Goal: Task Accomplishment & Management: Complete application form

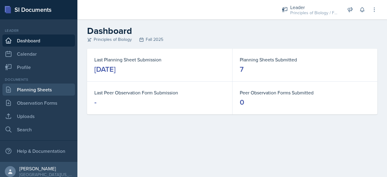
click at [44, 89] on link "Planning Sheets" at bounding box center [38, 89] width 73 height 12
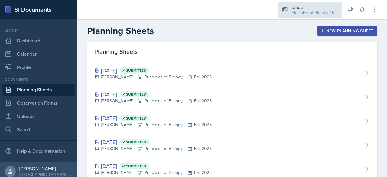
click at [329, 12] on div "Principles of Biology / Fall 2025" at bounding box center [314, 13] width 48 height 6
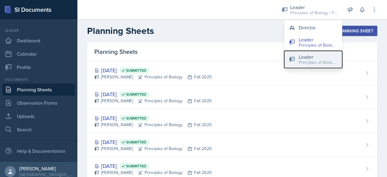
click at [310, 60] on div "Principles of Biology / Spring 2025" at bounding box center [318, 62] width 39 height 6
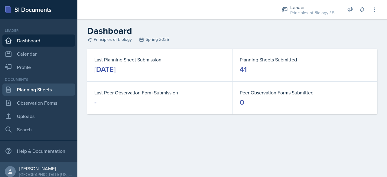
click at [46, 89] on link "Planning Sheets" at bounding box center [38, 89] width 73 height 12
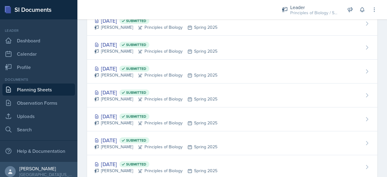
scroll to position [691, 0]
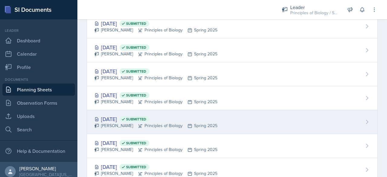
click at [107, 117] on div "[DATE] Submitted" at bounding box center [155, 119] width 123 height 8
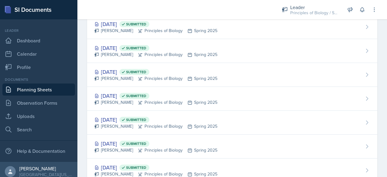
scroll to position [691, 0]
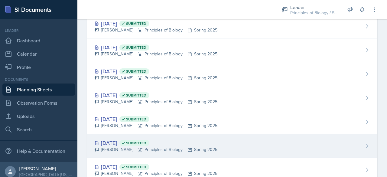
click at [109, 140] on div "[DATE] Submitted" at bounding box center [155, 143] width 123 height 8
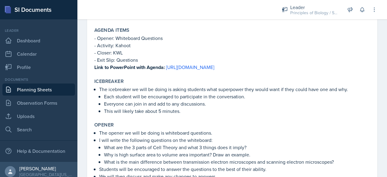
scroll to position [88, 0]
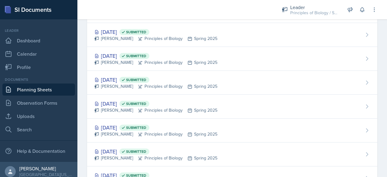
scroll to position [659, 0]
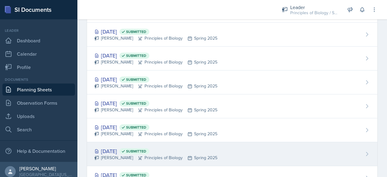
click at [112, 147] on div "[DATE] Submitted" at bounding box center [155, 151] width 123 height 8
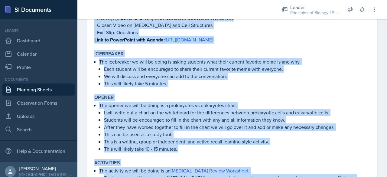
scroll to position [260, 0]
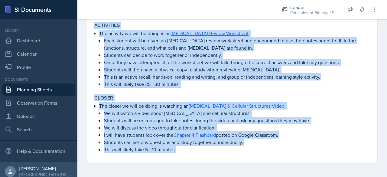
drag, startPoint x: 94, startPoint y: 81, endPoint x: 228, endPoint y: 186, distance: 170.3
click at [228, 176] on html "SI Documents Leader Dashboard Calendar Profile Documents Planning Sheets Observ…" at bounding box center [193, 88] width 387 height 177
copy div "Lorem/Ipsumdo Sitamet Consectet adi elitseddoei tempori utlaboreetd mag aliquae…"
click at [57, 89] on link "Planning Sheets" at bounding box center [38, 89] width 73 height 12
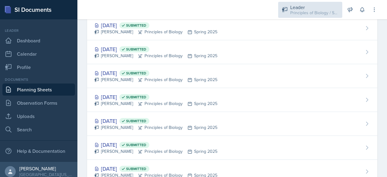
click at [311, 16] on div "Leader Principles of Biology / Spring 2025" at bounding box center [310, 10] width 64 height 16
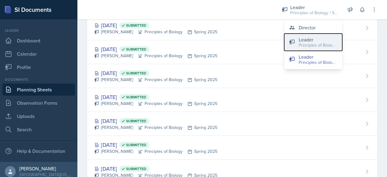
click at [296, 47] on button "Leader Principles of Biology / Fall 2025" at bounding box center [313, 42] width 58 height 17
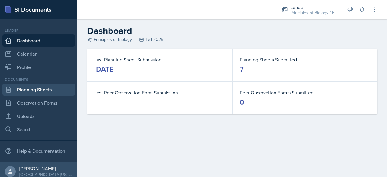
click at [59, 90] on link "Planning Sheets" at bounding box center [38, 89] width 73 height 12
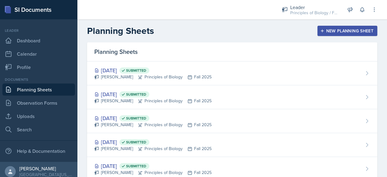
click at [328, 29] on div "New Planning Sheet" at bounding box center [347, 30] width 52 height 5
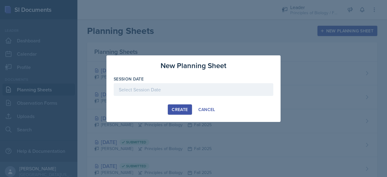
click at [192, 86] on div at bounding box center [194, 89] width 160 height 13
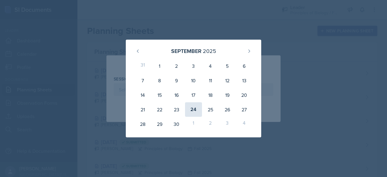
click at [194, 113] on div "24" at bounding box center [193, 109] width 17 height 15
type input "[DATE]"
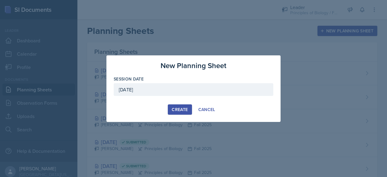
click at [184, 107] on div "Create" at bounding box center [180, 109] width 16 height 5
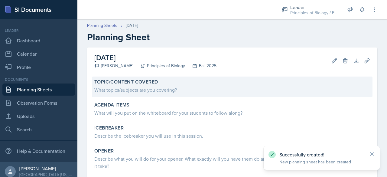
click at [166, 91] on div "What topics/subjects are you covering?" at bounding box center [232, 89] width 276 height 7
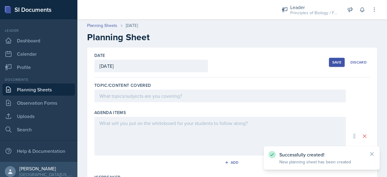
click at [166, 96] on div at bounding box center [219, 95] width 251 height 13
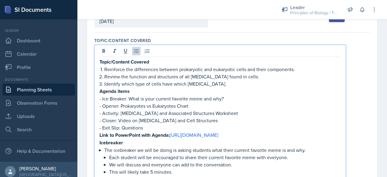
scroll to position [57, 0]
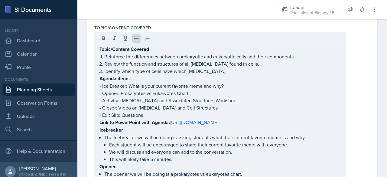
drag, startPoint x: 98, startPoint y: 78, endPoint x: 187, endPoint y: 147, distance: 112.0
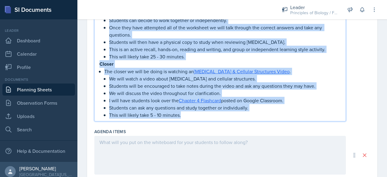
drag, startPoint x: 99, startPoint y: 77, endPoint x: 188, endPoint y: 146, distance: 111.9
click at [188, 146] on div "Topic/Content Covered Topic/Content Covered Reinforce the differences between p…" at bounding box center [232, 108] width 276 height 645
copy div "Loremi dolor - Sit Ametcon: Adip el sedd eiusmod temporin utla etd mag? - Aliqu…"
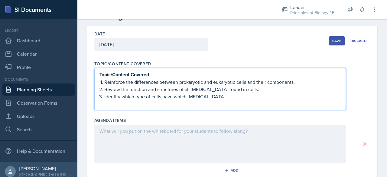
scroll to position [22, 0]
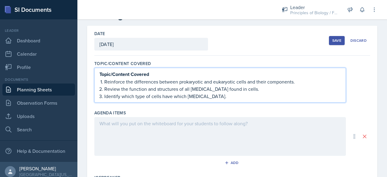
click at [166, 132] on div at bounding box center [219, 136] width 251 height 39
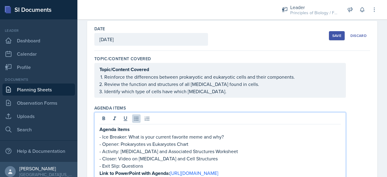
scroll to position [0, 0]
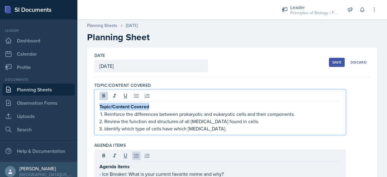
drag, startPoint x: 157, startPoint y: 97, endPoint x: 89, endPoint y: 97, distance: 67.4
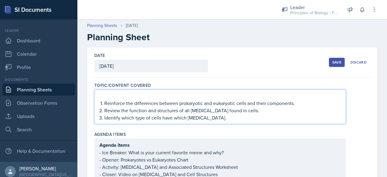
click at [104, 105] on p "Reinforce the differences between prokaryotic and eukaryotic cells and their co…" at bounding box center [222, 102] width 236 height 7
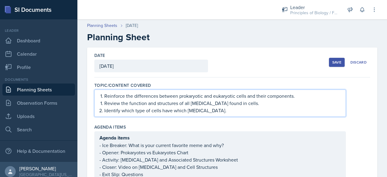
click at [104, 105] on p "Review the function and structures of all [MEDICAL_DATA] found in cells." at bounding box center [222, 102] width 236 height 7
click at [135, 96] on p "Reinforce the differences between prokaryotic and eukaryotic cells and their co…" at bounding box center [222, 95] width 236 height 7
click at [285, 97] on p "Reinforce differences between prokaryotic and eukaryotic cells and their compon…" at bounding box center [222, 95] width 236 height 7
click at [190, 103] on p "Review the function and structures of all [MEDICAL_DATA] found in cells." at bounding box center [222, 102] width 236 height 7
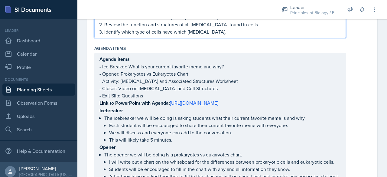
scroll to position [79, 0]
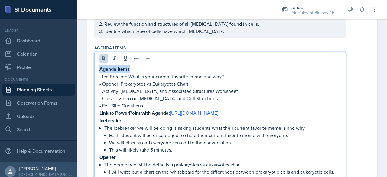
drag, startPoint x: 132, startPoint y: 57, endPoint x: 73, endPoint y: 50, distance: 59.9
click at [73, 50] on div "SI Documents Leader Dashboard Calendar Profile Documents Planning Sheets Observ…" at bounding box center [193, 88] width 387 height 177
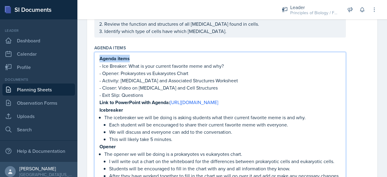
scroll to position [69, 0]
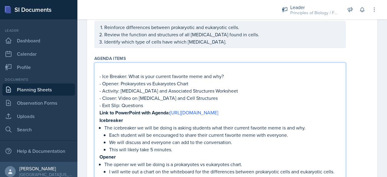
click at [102, 76] on p "- Ice Breaker: What is your current favorite meme and why?" at bounding box center [219, 76] width 241 height 7
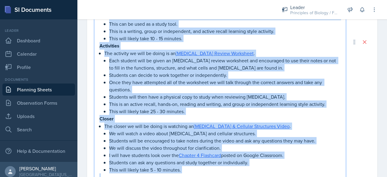
scroll to position [342, 0]
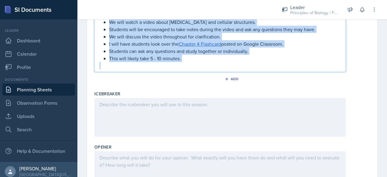
drag, startPoint x: 99, startPoint y: 105, endPoint x: 206, endPoint y: 146, distance: 114.1
click at [206, 146] on div "Topic/Content Covered Reinforce differences between prokaryotic and eukaryotic …" at bounding box center [232, 32] width 276 height 593
copy div "Loremipsum Dol sitametcon ad elit se doeiu te incidi utlabore etdo magna aliqua…"
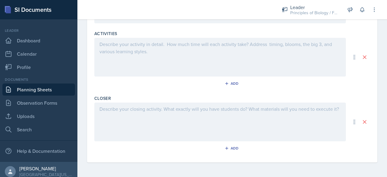
scroll to position [164, 0]
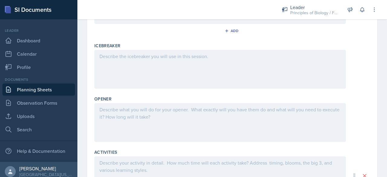
click at [152, 79] on div at bounding box center [219, 69] width 251 height 39
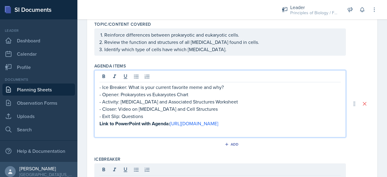
scroll to position [71, 0]
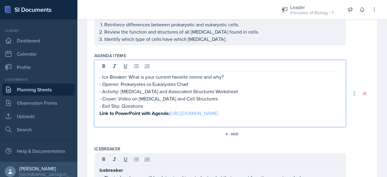
drag, startPoint x: 288, startPoint y: 121, endPoint x: 119, endPoint y: 118, distance: 168.6
click at [119, 117] on p "Link to PowerPoint with Agenda: [URL][DOMAIN_NAME]" at bounding box center [219, 113] width 241 height 8
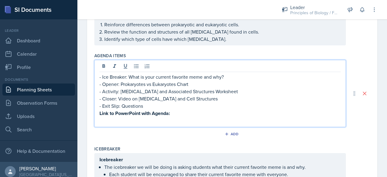
click at [119, 118] on p at bounding box center [219, 120] width 241 height 7
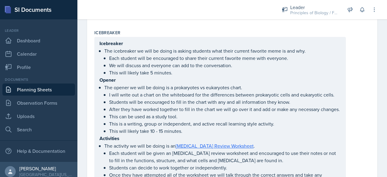
scroll to position [190, 0]
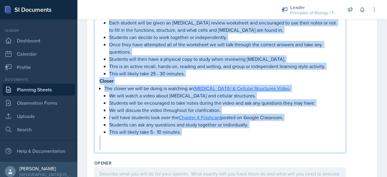
drag, startPoint x: 100, startPoint y: 78, endPoint x: 206, endPoint y: 148, distance: 127.1
click at [206, 148] on div "Icebreaker The icebreaker we will be doing is asking students what their curren…" at bounding box center [219, 29] width 241 height 241
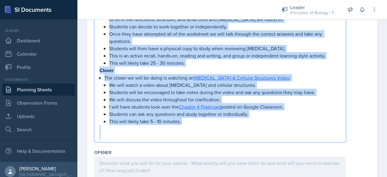
scroll to position [311, 0]
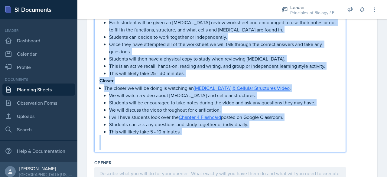
copy div "Loremi Dol sitame co adip el seddo ei t incididuntu la etdolorema aliqu. E admi…"
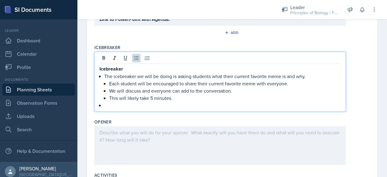
scroll to position [154, 0]
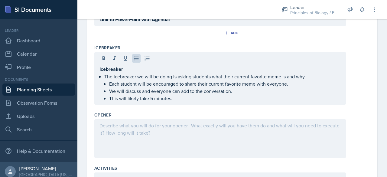
click at [108, 137] on div at bounding box center [219, 138] width 251 height 39
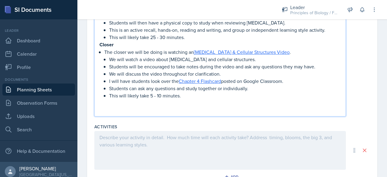
scroll to position [367, 0]
click at [102, 113] on p at bounding box center [219, 109] width 241 height 7
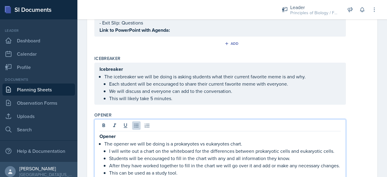
scroll to position [102, 0]
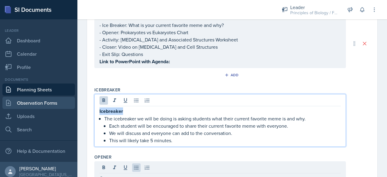
drag, startPoint x: 133, startPoint y: 109, endPoint x: 67, endPoint y: 105, distance: 65.7
click at [67, 105] on div "SI Documents Leader Dashboard Calendar Profile Documents Planning Sheets Observ…" at bounding box center [193, 88] width 387 height 177
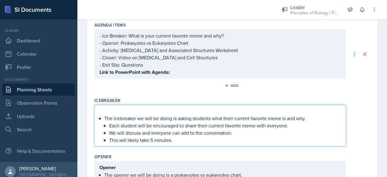
click at [105, 118] on p "The icebreaker we will be doing is asking students what their current favorite …" at bounding box center [222, 118] width 236 height 7
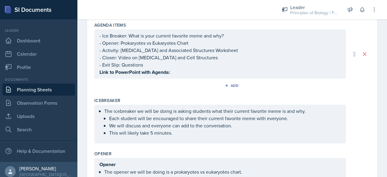
click at [110, 137] on div "The icebreaker we will be doing is asking students what their current favorite …" at bounding box center [219, 124] width 251 height 39
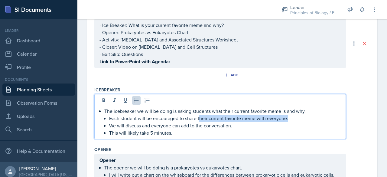
drag, startPoint x: 287, startPoint y: 118, endPoint x: 199, endPoint y: 119, distance: 88.2
click at [199, 119] on p "Each student will be encouraged to share their current favorite meme with every…" at bounding box center [224, 118] width 231 height 7
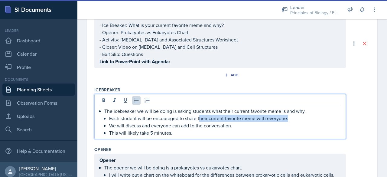
click at [199, 119] on p "Each student will be encouraged to share their current favorite meme with every…" at bounding box center [224, 118] width 231 height 7
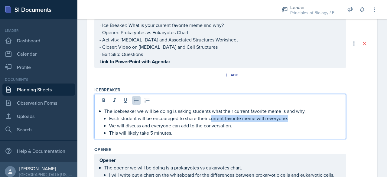
drag, startPoint x: 287, startPoint y: 118, endPoint x: 210, endPoint y: 117, distance: 76.7
click at [210, 117] on p "Each student will be encouraged to share their current favorite meme with every…" at bounding box center [224, 118] width 231 height 7
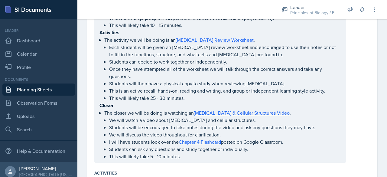
scroll to position [299, 0]
drag, startPoint x: 98, startPoint y: 38, endPoint x: 199, endPoint y: 144, distance: 146.4
click at [199, 144] on div "Opener The opener we will be doing is a prokaryotes vs eukaryotes chart. I will…" at bounding box center [219, 64] width 251 height 195
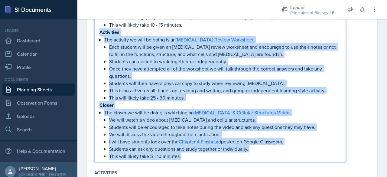
drag, startPoint x: 99, startPoint y: 37, endPoint x: 197, endPoint y: 161, distance: 157.5
click at [197, 160] on div "Opener The opener we will be doing is a prokaryotes vs eukaryotes chart. I will…" at bounding box center [219, 64] width 241 height 189
copy div "Loremipsum Dol sitametc ad elit se doeiu te in Utlaboreet Dolore Magnaaliq . En…"
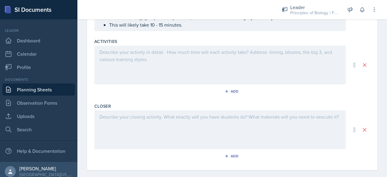
click at [126, 69] on div at bounding box center [219, 65] width 251 height 39
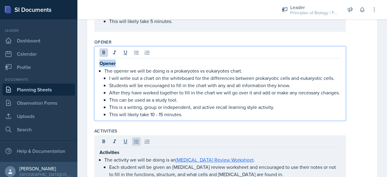
drag, startPoint x: 123, startPoint y: 63, endPoint x: 88, endPoint y: 60, distance: 34.6
click at [88, 60] on div "Date [DATE] [DATE] 31 1 2 3 4 5 6 7 8 9 10 11 12 13 14 15 16 17 18 19 20 21 22 …" at bounding box center [232, 104] width 290 height 541
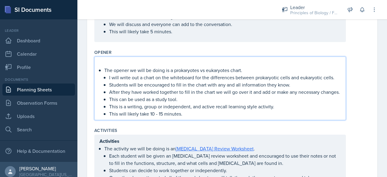
click at [102, 68] on div "The opener we will be doing is a prokaryotes vs eukaryotes chart. I will write …" at bounding box center [219, 88] width 241 height 58
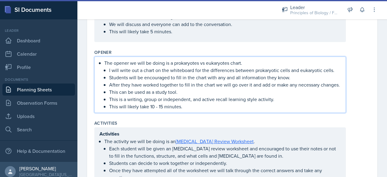
click at [288, 78] on p "Students will be encouraged to fill in the chart with any and all information t…" at bounding box center [224, 77] width 231 height 7
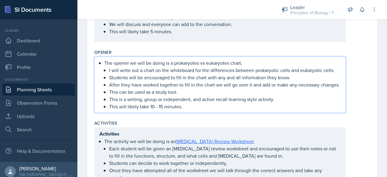
click at [288, 77] on p "Students will be encouraged to fill in the chart with any and all information t…" at bounding box center [224, 77] width 231 height 7
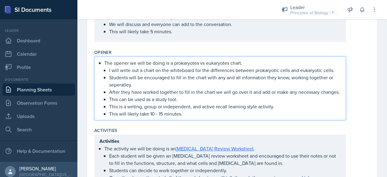
click at [192, 75] on p "Students will be encouraged to fill in the chart with any and all information t…" at bounding box center [224, 81] width 231 height 15
click at [112, 83] on p "Students will be encouraged to fill in the chart with any and all information t…" at bounding box center [224, 81] width 231 height 15
click at [183, 91] on p "After they have worked together to fill in the chart we will go over it and add…" at bounding box center [224, 91] width 231 height 7
click at [147, 91] on p "After they have fill in the chart we will go over it and add or make any necess…" at bounding box center [224, 91] width 231 height 7
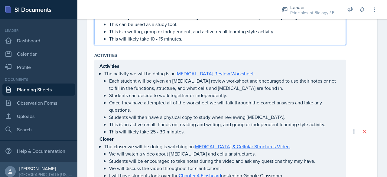
scroll to position [278, 0]
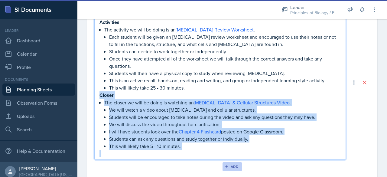
drag, startPoint x: 99, startPoint y: 93, endPoint x: 238, endPoint y: 160, distance: 154.2
click at [238, 160] on div "Activities Activities The activity we will be doing is an [MEDICAL_DATA] Review…" at bounding box center [232, 85] width 276 height 180
copy div "Closer The closer we will be doing is watching an [MEDICAL_DATA] & Cellular Str…"
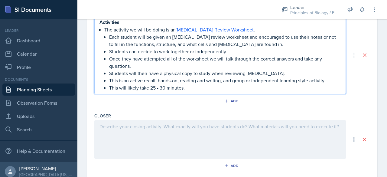
click at [147, 124] on div at bounding box center [219, 139] width 251 height 39
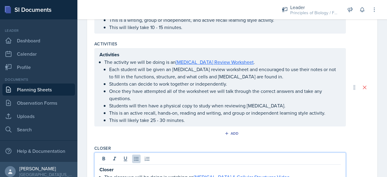
scroll to position [279, 0]
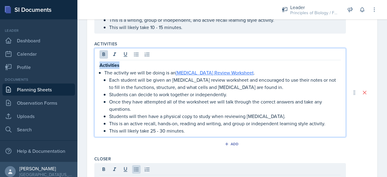
drag, startPoint x: 128, startPoint y: 63, endPoint x: 72, endPoint y: 60, distance: 56.0
click at [72, 60] on div "SI Documents Leader Dashboard Calendar Profile Documents Planning Sheets Observ…" at bounding box center [193, 88] width 387 height 177
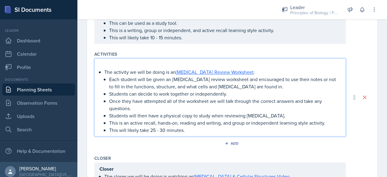
click at [104, 70] on p "The activity we will be doing is an [MEDICAL_DATA] Review Worksheet ." at bounding box center [222, 71] width 236 height 7
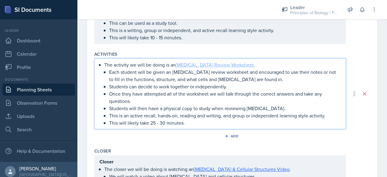
click at [189, 63] on link "[MEDICAL_DATA] Review Worksheet" at bounding box center [215, 64] width 78 height 7
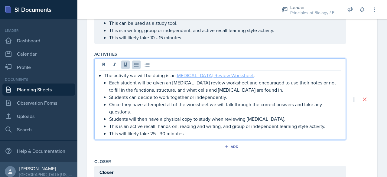
scroll to position [289, 0]
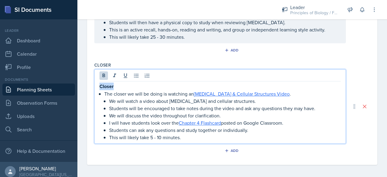
drag, startPoint x: 131, startPoint y: 87, endPoint x: 73, endPoint y: 80, distance: 57.5
click at [73, 80] on div "SI Documents Leader Dashboard Calendar Profile Documents Planning Sheets Observ…" at bounding box center [193, 88] width 387 height 177
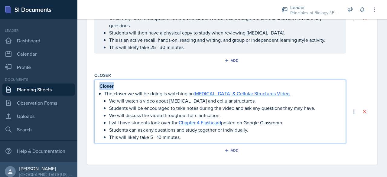
scroll to position [354, 0]
click at [104, 90] on p "The closer we will be doing is watching an [MEDICAL_DATA] & Cellular Structures…" at bounding box center [222, 93] width 236 height 7
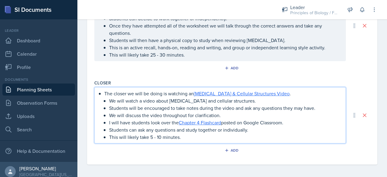
click at [233, 107] on p "Students will be encouraged to take notes during the video and ask any question…" at bounding box center [224, 107] width 231 height 7
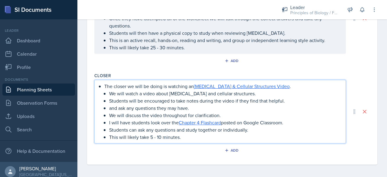
click at [120, 107] on p "and ask any questions they may have." at bounding box center [224, 107] width 231 height 7
drag, startPoint x: 292, startPoint y: 122, endPoint x: 98, endPoint y: 121, distance: 193.4
click at [98, 121] on div "The closer we will be doing is watching an [MEDICAL_DATA] & Cellular Structures…" at bounding box center [219, 111] width 251 height 63
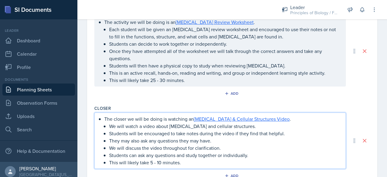
scroll to position [347, 0]
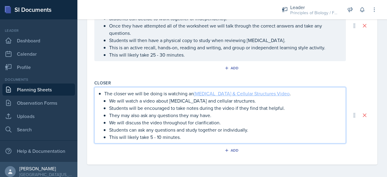
click at [222, 95] on link "[MEDICAL_DATA] & Cellular Structures Video" at bounding box center [242, 93] width 96 height 7
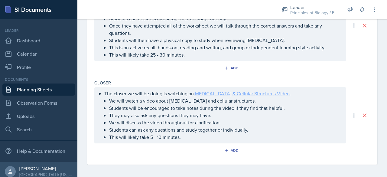
scroll to position [358, 0]
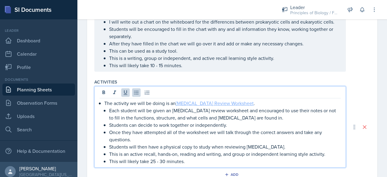
click at [200, 100] on link "[MEDICAL_DATA] Review Worksheet" at bounding box center [215, 103] width 78 height 7
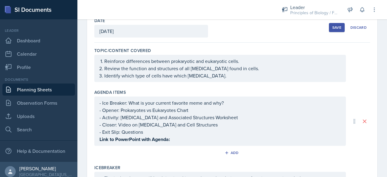
scroll to position [0, 0]
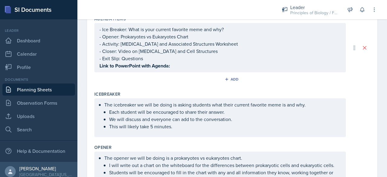
click at [179, 67] on p "Link to PowerPoint with Agenda:" at bounding box center [219, 66] width 241 height 8
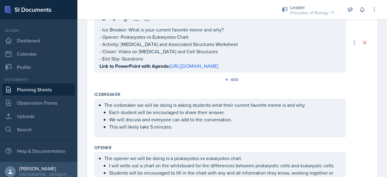
click at [159, 137] on div "The icebreaker we will be doing is asking students what their current favorite …" at bounding box center [219, 117] width 251 height 39
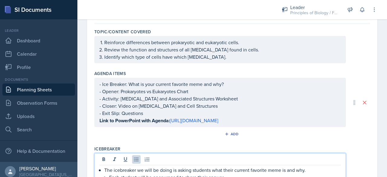
scroll to position [0, 0]
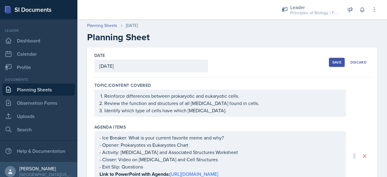
click at [48, 86] on link "Planning Sheets" at bounding box center [38, 89] width 73 height 12
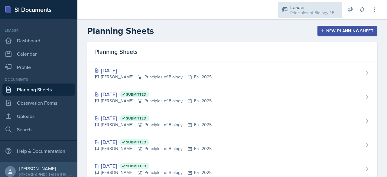
click at [298, 5] on div "Leader" at bounding box center [314, 7] width 48 height 7
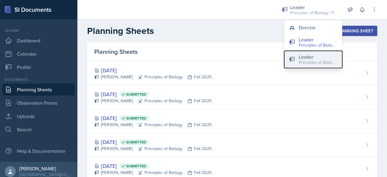
click at [305, 59] on div "Principles of Biology / Spring 2025" at bounding box center [318, 62] width 39 height 6
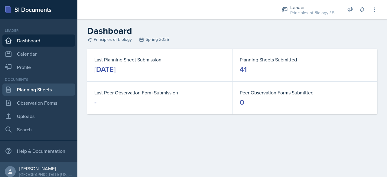
click at [45, 90] on link "Planning Sheets" at bounding box center [38, 89] width 73 height 12
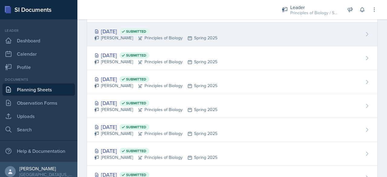
scroll to position [686, 0]
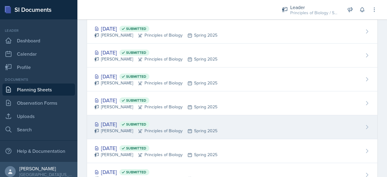
click at [110, 122] on div "[DATE] Submitted" at bounding box center [155, 124] width 123 height 8
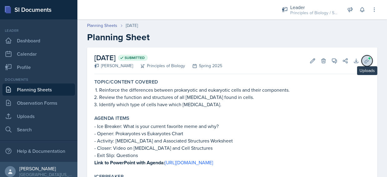
click at [364, 60] on icon at bounding box center [366, 60] width 5 height 5
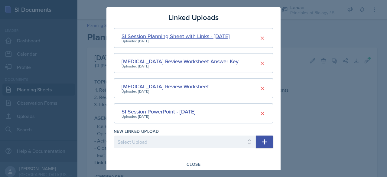
click at [173, 34] on div "SI Session Planning Sheet with Links - [DATE]" at bounding box center [175, 36] width 108 height 8
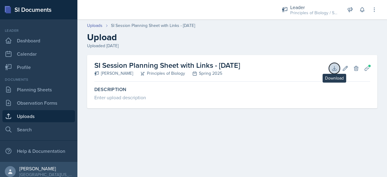
click at [334, 69] on icon at bounding box center [334, 68] width 4 height 4
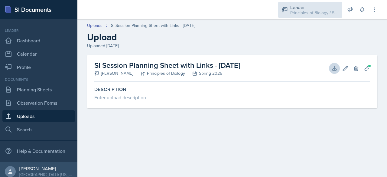
click at [310, 12] on div "Principles of Biology / Spring 2025" at bounding box center [314, 13] width 48 height 6
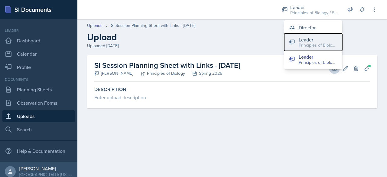
click at [308, 41] on div "Leader" at bounding box center [318, 39] width 39 height 7
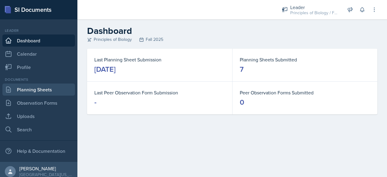
click at [18, 92] on link "Planning Sheets" at bounding box center [38, 89] width 73 height 12
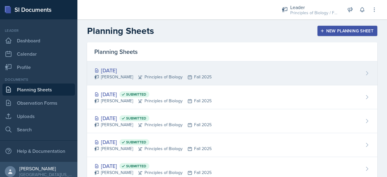
click at [231, 70] on div "[DATE] [PERSON_NAME] Principles of Biology Fall 2025" at bounding box center [232, 73] width 290 height 24
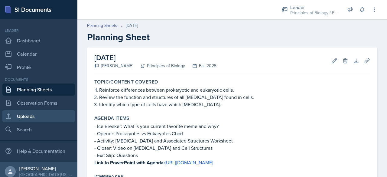
click at [21, 115] on link "Uploads" at bounding box center [38, 116] width 73 height 12
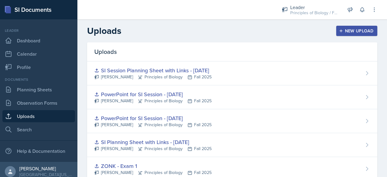
click at [341, 30] on div "New Upload" at bounding box center [357, 30] width 34 height 5
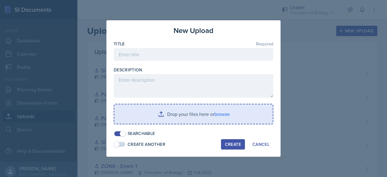
click at [181, 115] on input "file" at bounding box center [193, 113] width 158 height 19
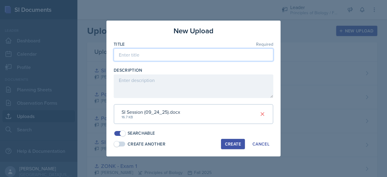
click at [136, 58] on input at bounding box center [194, 54] width 160 height 13
type input "SI Session Planning Sheet with Links - [DATE]"
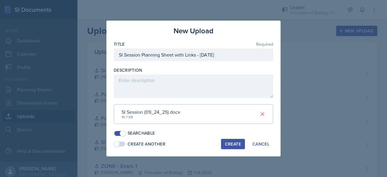
click at [232, 146] on div "Create" at bounding box center [233, 143] width 16 height 5
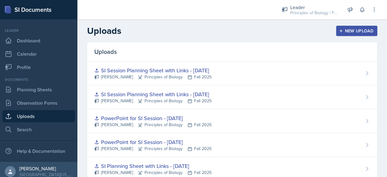
click at [352, 33] on div "New Upload" at bounding box center [357, 30] width 34 height 5
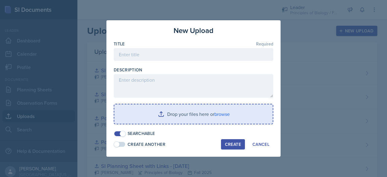
click at [202, 115] on input "file" at bounding box center [193, 113] width 158 height 19
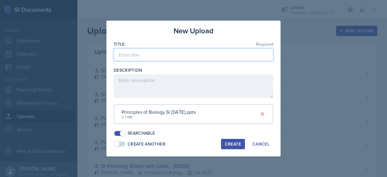
click at [145, 54] on input at bounding box center [194, 54] width 160 height 13
type input "PowerPoint for SI Session - [DATE]"
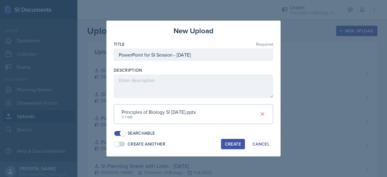
click at [229, 144] on div "Create" at bounding box center [233, 143] width 16 height 5
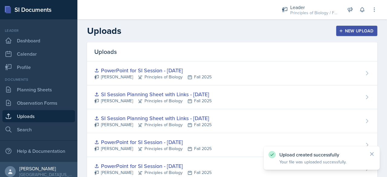
click at [342, 33] on div "New Upload" at bounding box center [357, 30] width 34 height 5
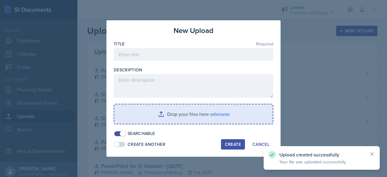
click at [179, 116] on input "file" at bounding box center [193, 113] width 158 height 19
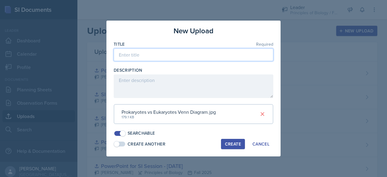
click at [134, 53] on input at bounding box center [194, 54] width 160 height 13
type input "Prokaryotes vs Eukaryotes Venn Diagram"
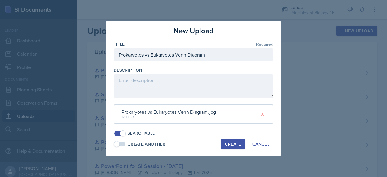
click at [228, 143] on div "Create" at bounding box center [233, 143] width 16 height 5
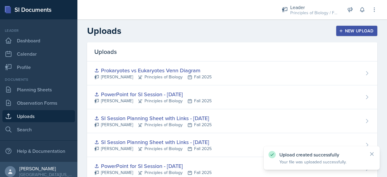
click at [345, 30] on div "New Upload" at bounding box center [357, 30] width 34 height 5
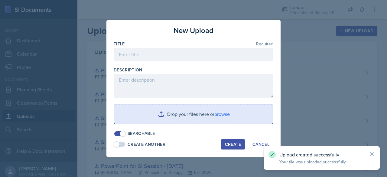
click at [174, 113] on input "file" at bounding box center [193, 113] width 158 height 19
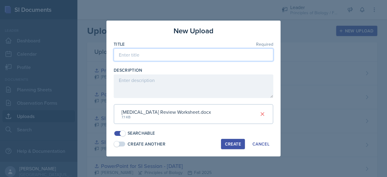
click at [162, 54] on input at bounding box center [194, 54] width 160 height 13
type input "[MEDICAL_DATA] Review Worksheet"
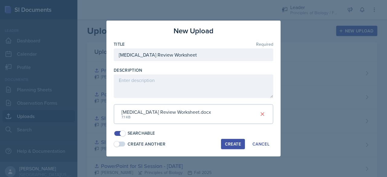
click at [230, 145] on div "Create" at bounding box center [233, 143] width 16 height 5
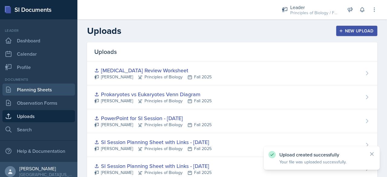
click at [65, 92] on link "Planning Sheets" at bounding box center [38, 89] width 73 height 12
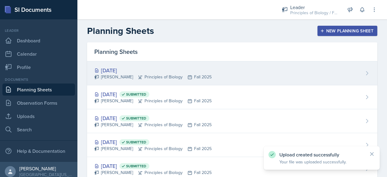
click at [176, 73] on div "[DATE]" at bounding box center [152, 70] width 117 height 8
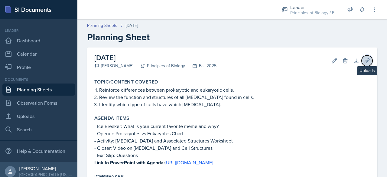
click at [364, 60] on icon at bounding box center [367, 61] width 6 height 6
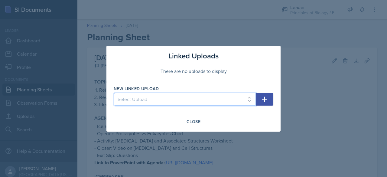
click at [236, 102] on select "Select Upload SI Planning Sheet with Links - [DATE] PowerPoint for SI Session -…" at bounding box center [185, 99] width 142 height 13
select select "d50ea1c0-00af-463b-8af5-9dcbb93c7fe5"
click at [114, 93] on select "Select Upload SI Planning Sheet with Links - [DATE] PowerPoint for SI Session -…" at bounding box center [185, 99] width 142 height 13
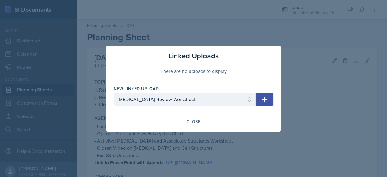
click at [265, 96] on icon "button" at bounding box center [264, 98] width 7 height 7
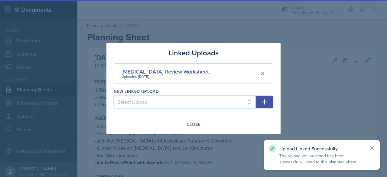
click at [202, 102] on select "Select Upload SI Planning Sheet with Links - [DATE] PowerPoint for SI Session -…" at bounding box center [185, 101] width 142 height 13
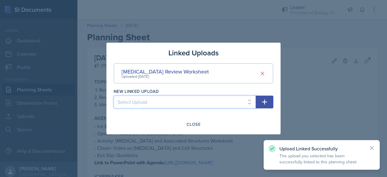
select select "d70d7930-7e42-4910-8d4c-22d8f33934f1"
click at [114, 95] on select "Select Upload SI Planning Sheet with Links - [DATE] PowerPoint for SI Session -…" at bounding box center [185, 101] width 142 height 13
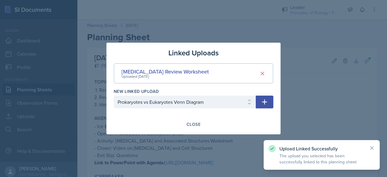
click at [259, 102] on button "button" at bounding box center [265, 101] width 18 height 13
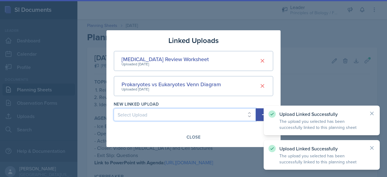
click at [198, 112] on select "Select Upload SI Planning Sheet with Links - [DATE] PowerPoint for SI Session -…" at bounding box center [185, 114] width 142 height 13
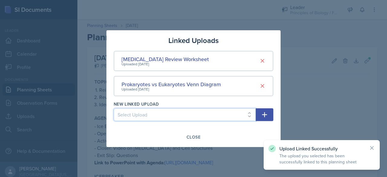
select select "067215b8-311a-46ec-aa66-fcae3f4e2d74"
click at [114, 108] on select "Select Upload SI Planning Sheet with Links - [DATE] PowerPoint for SI Session -…" at bounding box center [185, 114] width 142 height 13
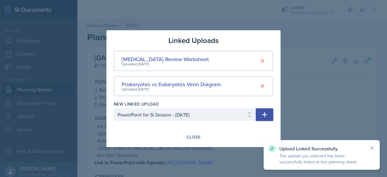
click at [266, 113] on icon "button" at bounding box center [264, 114] width 7 height 7
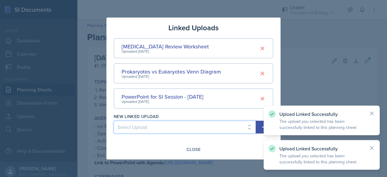
click at [195, 122] on select "Select Upload SI Planning Sheet with Links - [DATE] PowerPoint for SI Session -…" at bounding box center [185, 127] width 142 height 13
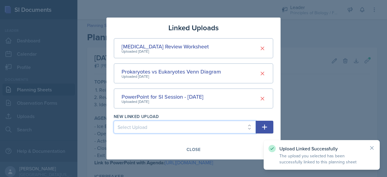
select select "26eb9ffc-7df2-4eed-a846-b5e8cc871d10"
click at [114, 121] on select "Select Upload SI Planning Sheet with Links - [DATE] PowerPoint for SI Session -…" at bounding box center [185, 127] width 142 height 13
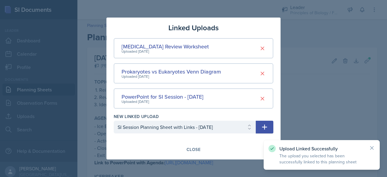
click at [265, 128] on icon "button" at bounding box center [264, 126] width 7 height 7
select select
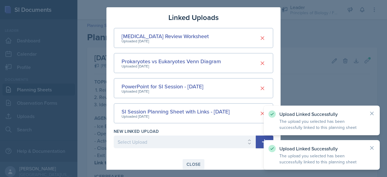
click at [189, 162] on div "Close" at bounding box center [193, 164] width 14 height 5
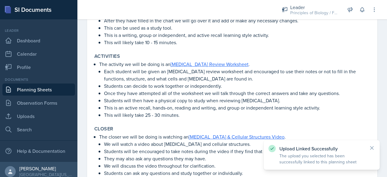
scroll to position [277, 0]
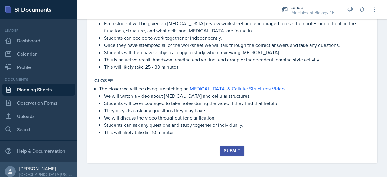
click at [229, 150] on div "Submit" at bounding box center [232, 150] width 16 height 5
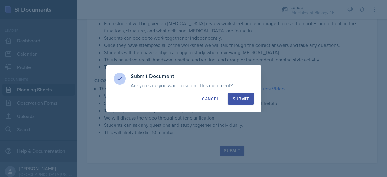
click at [252, 97] on button "Submit" at bounding box center [241, 98] width 26 height 11
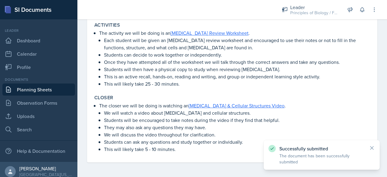
scroll to position [260, 0]
